Goal: Task Accomplishment & Management: Use online tool/utility

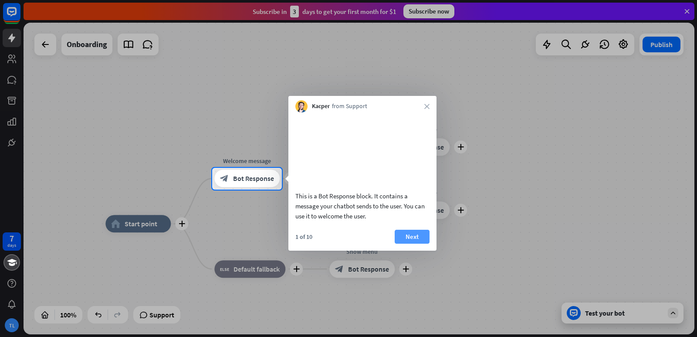
click at [411, 243] on button "Next" at bounding box center [411, 236] width 35 height 14
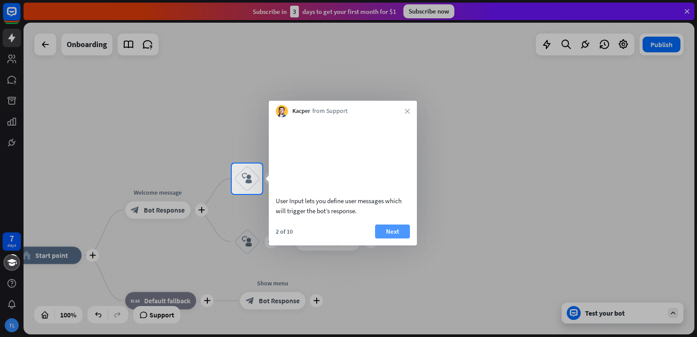
click at [395, 238] on button "Next" at bounding box center [392, 231] width 35 height 14
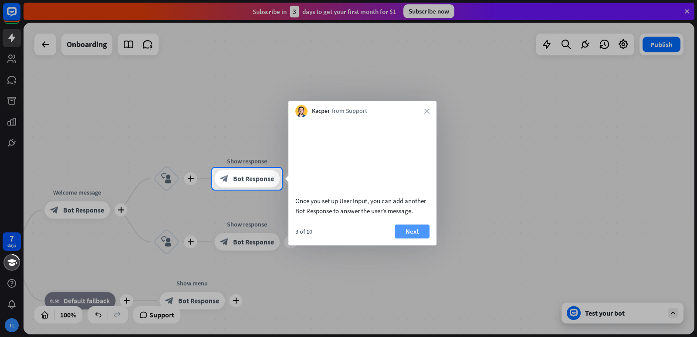
click at [405, 238] on button "Next" at bounding box center [411, 231] width 35 height 14
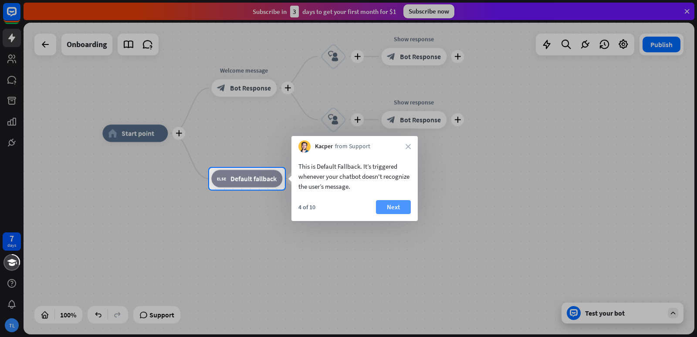
click at [394, 210] on button "Next" at bounding box center [393, 207] width 35 height 14
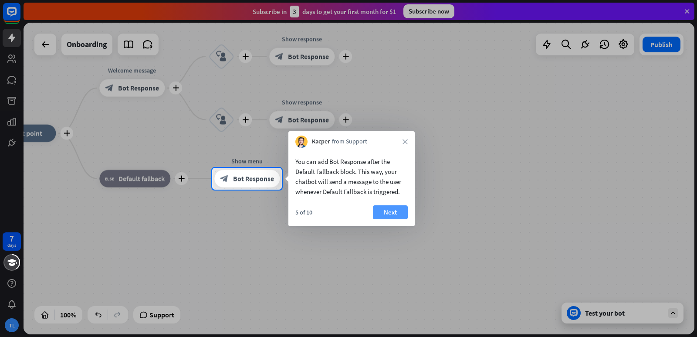
click at [384, 208] on button "Next" at bounding box center [390, 212] width 35 height 14
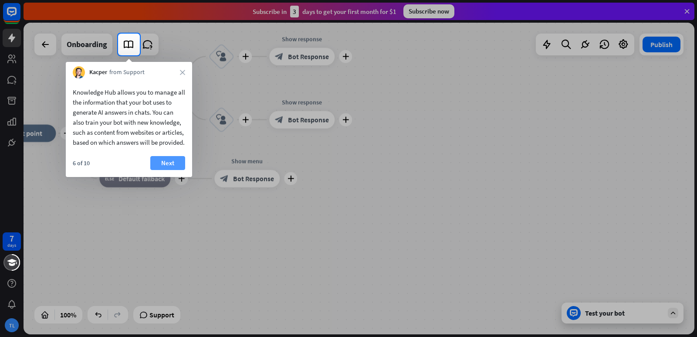
click at [169, 170] on button "Next" at bounding box center [167, 163] width 35 height 14
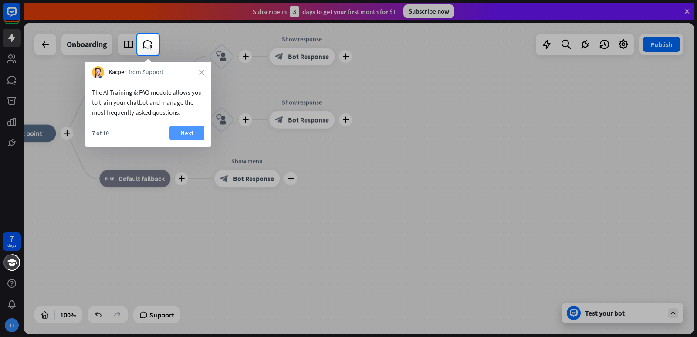
click at [187, 131] on button "Next" at bounding box center [186, 133] width 35 height 14
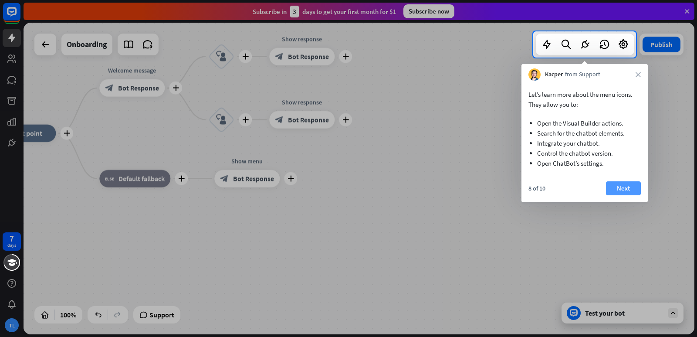
click at [614, 191] on button "Next" at bounding box center [623, 188] width 35 height 14
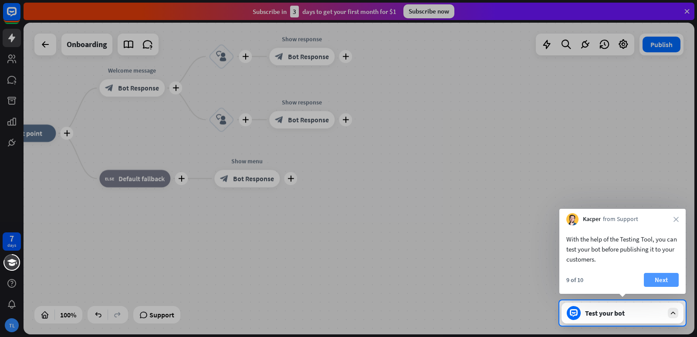
click at [672, 278] on button "Next" at bounding box center [660, 280] width 35 height 14
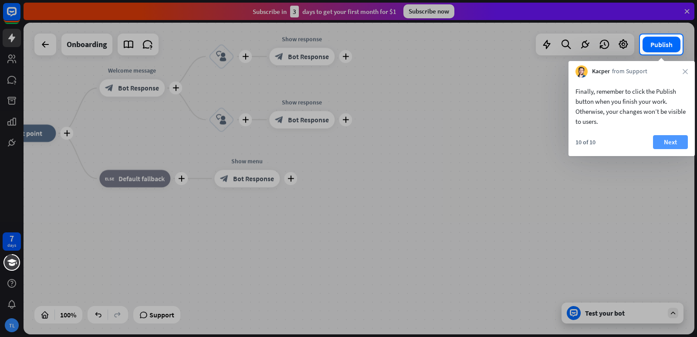
click at [672, 141] on button "Next" at bounding box center [670, 142] width 35 height 14
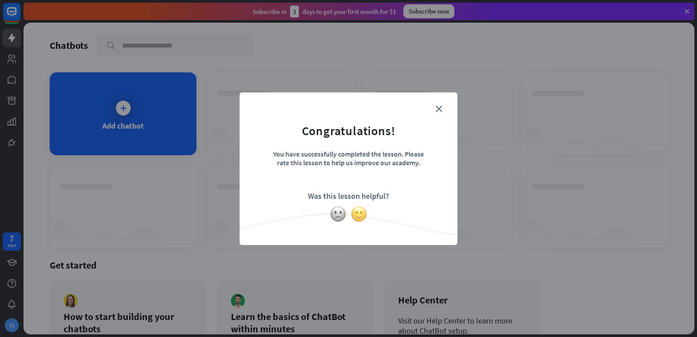
click at [360, 217] on img at bounding box center [358, 214] width 17 height 17
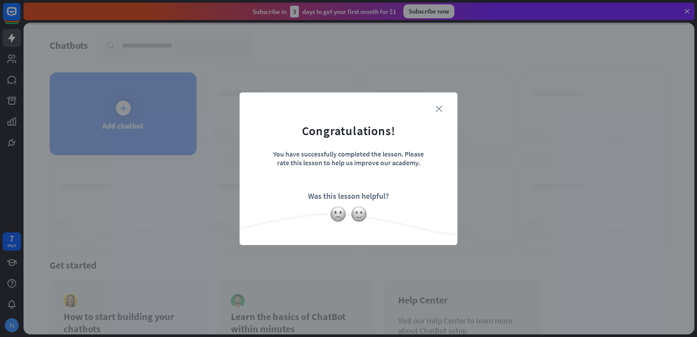
click at [437, 110] on icon "close" at bounding box center [438, 108] width 7 height 7
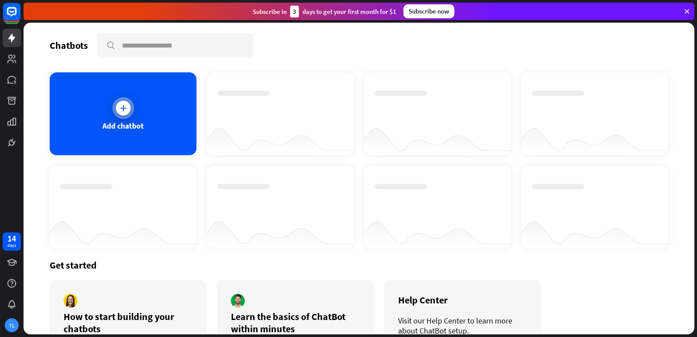
click at [155, 121] on div "Add chatbot" at bounding box center [123, 113] width 147 height 83
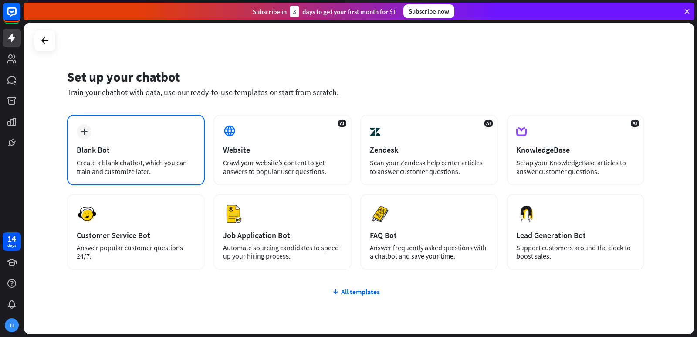
click at [176, 165] on div "Create a blank chatbot, which you can train and customize later." at bounding box center [136, 166] width 118 height 17
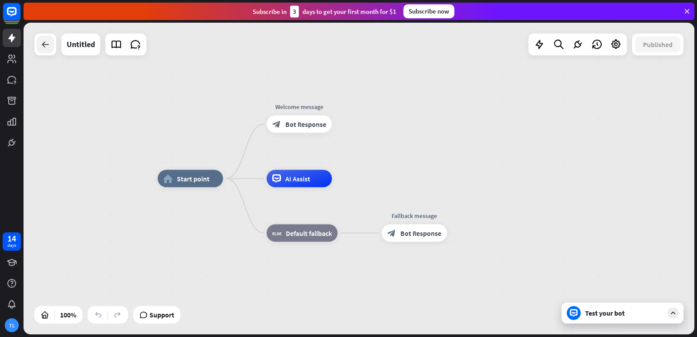
click at [44, 43] on icon at bounding box center [45, 44] width 10 height 10
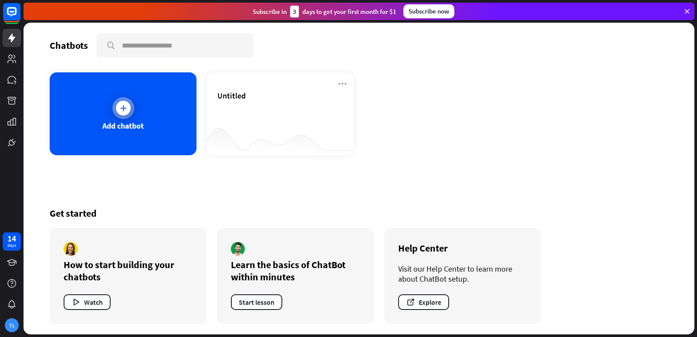
click at [107, 110] on div "Add chatbot" at bounding box center [123, 113] width 147 height 83
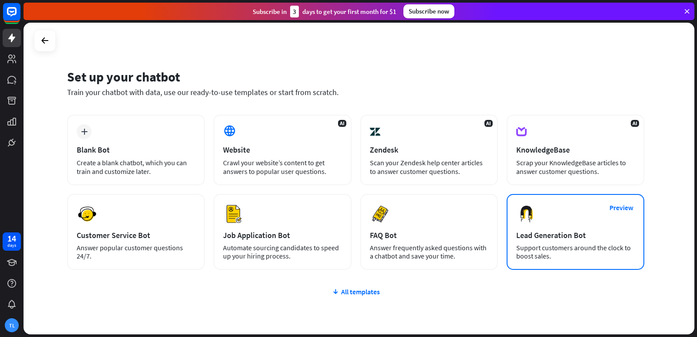
click at [536, 246] on div "Support customers around the clock to boost sales." at bounding box center [575, 251] width 118 height 17
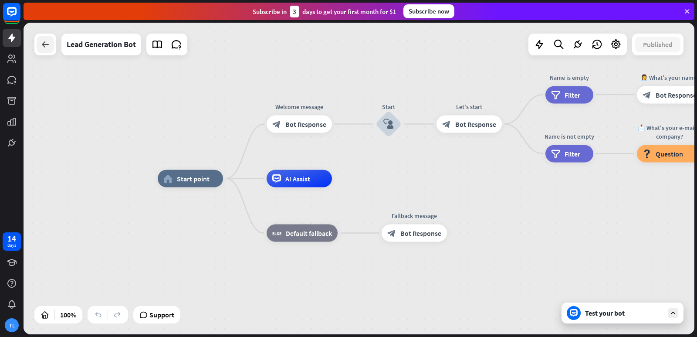
click at [47, 40] on icon at bounding box center [45, 44] width 10 height 10
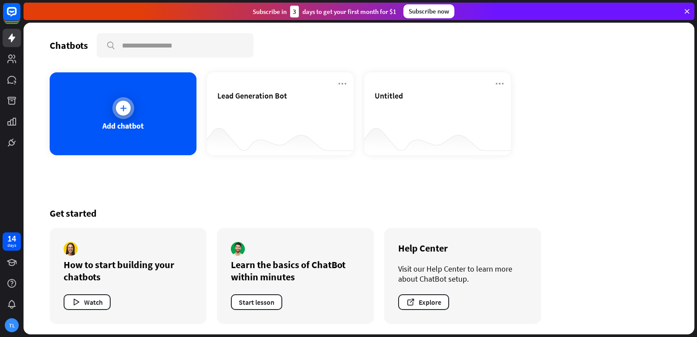
click at [111, 115] on div "Add chatbot" at bounding box center [123, 113] width 147 height 83
